Goal: Navigation & Orientation: Find specific page/section

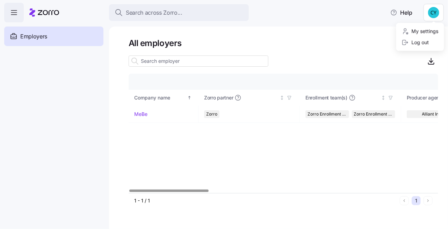
click at [429, 11] on html "Search across Zorro... Help Employers Demo employers Prospects Demo prospects A…" at bounding box center [224, 112] width 448 height 225
click at [423, 33] on div "My settings" at bounding box center [420, 32] width 37 height 8
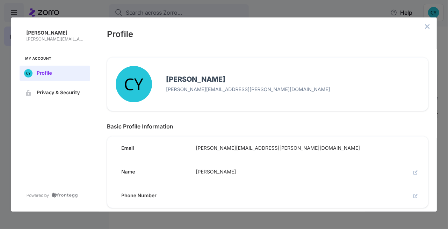
scroll to position [4, 0]
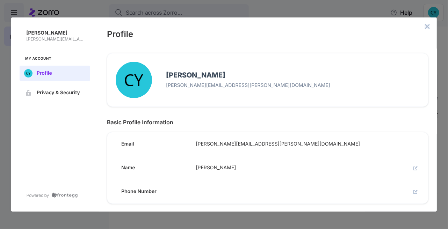
click at [429, 26] on icon "close admin-box" at bounding box center [428, 27] width 6 height 6
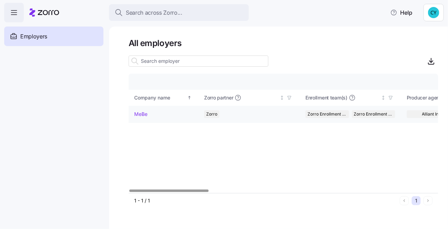
click at [142, 112] on link "MeBe" at bounding box center [140, 114] width 13 height 7
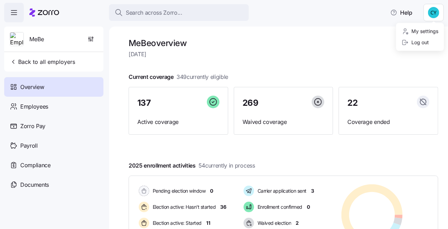
click at [432, 11] on html "Search across Zorro... Help MeBe Back to all employers Overview Employees Zorro…" at bounding box center [224, 112] width 448 height 225
click at [421, 41] on div "Log out" at bounding box center [415, 43] width 27 height 8
